Goal: Information Seeking & Learning: Learn about a topic

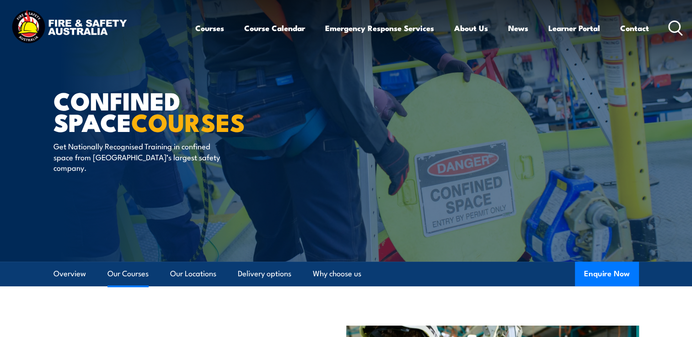
click at [119, 271] on link "Our Courses" at bounding box center [127, 274] width 41 height 24
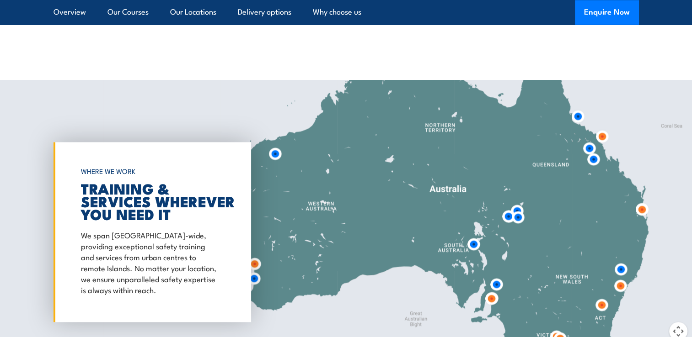
scroll to position [1346, 0]
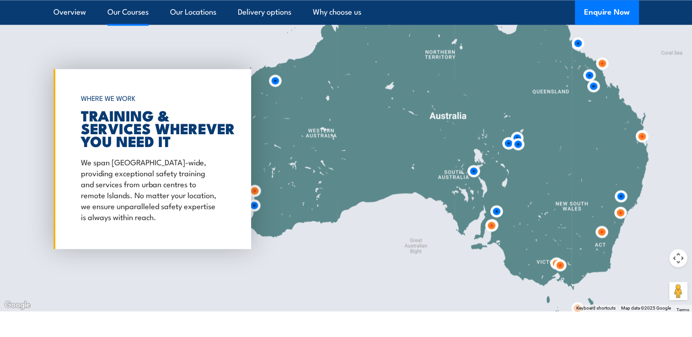
click at [133, 17] on link "Our Courses" at bounding box center [127, 12] width 41 height 24
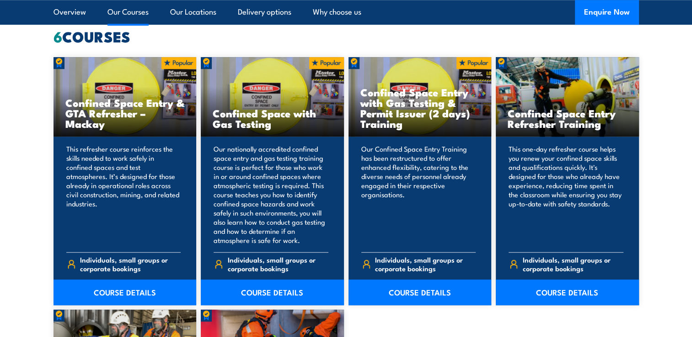
scroll to position [693, 0]
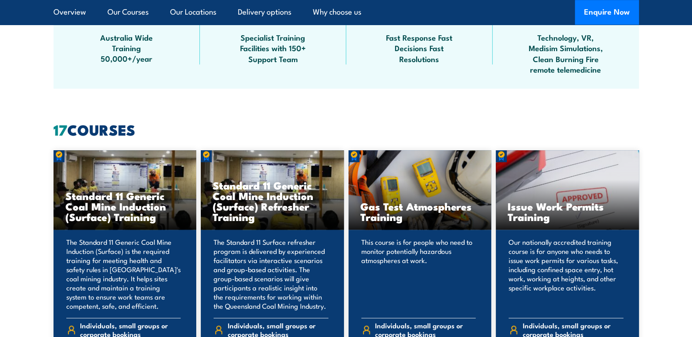
scroll to position [645, 0]
